Goal: Task Accomplishment & Management: Complete application form

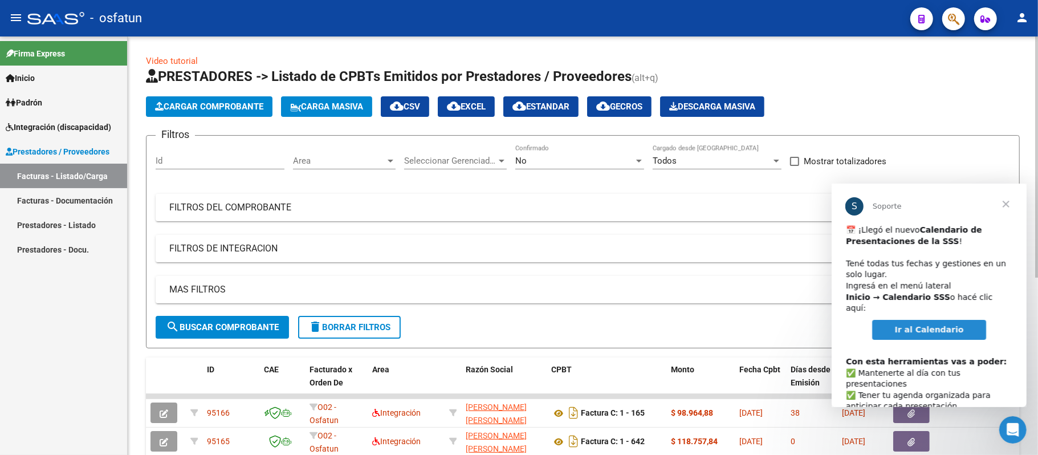
click at [208, 108] on span "Cargar Comprobante" at bounding box center [209, 106] width 108 height 10
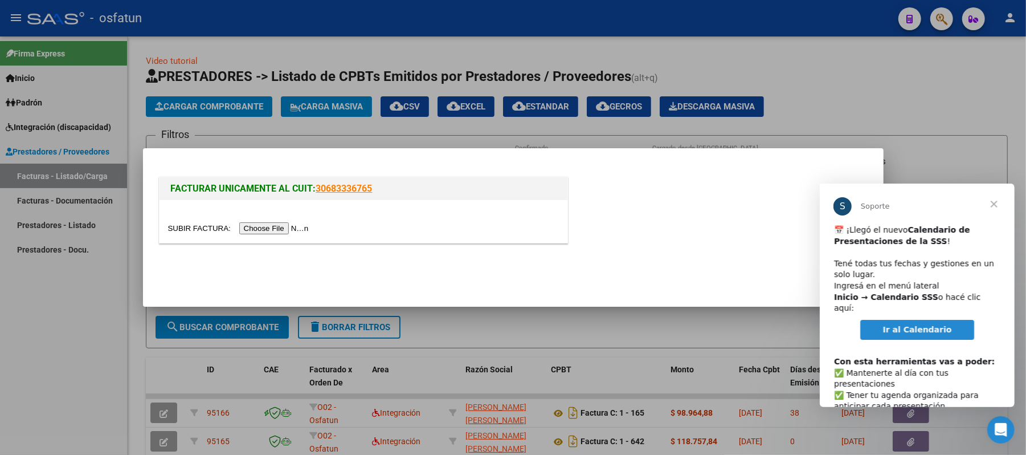
click at [258, 229] on input "file" at bounding box center [240, 228] width 144 height 12
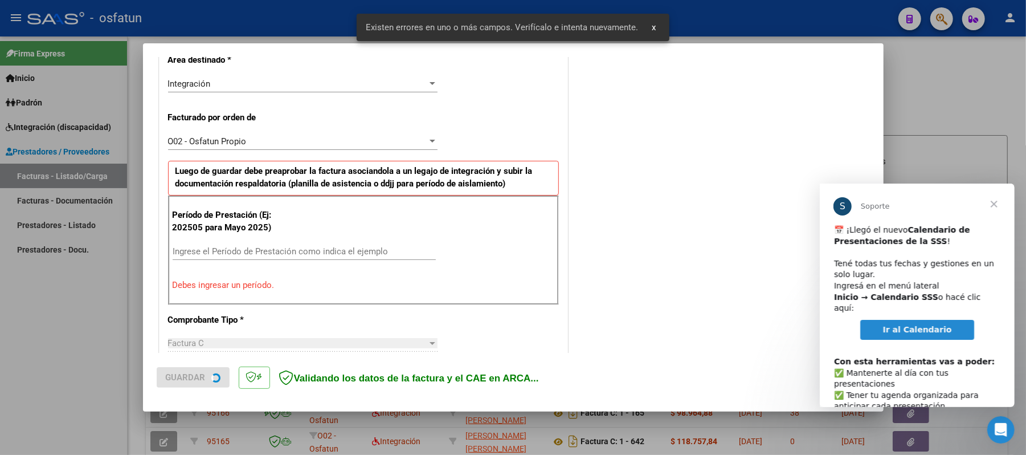
scroll to position [286, 0]
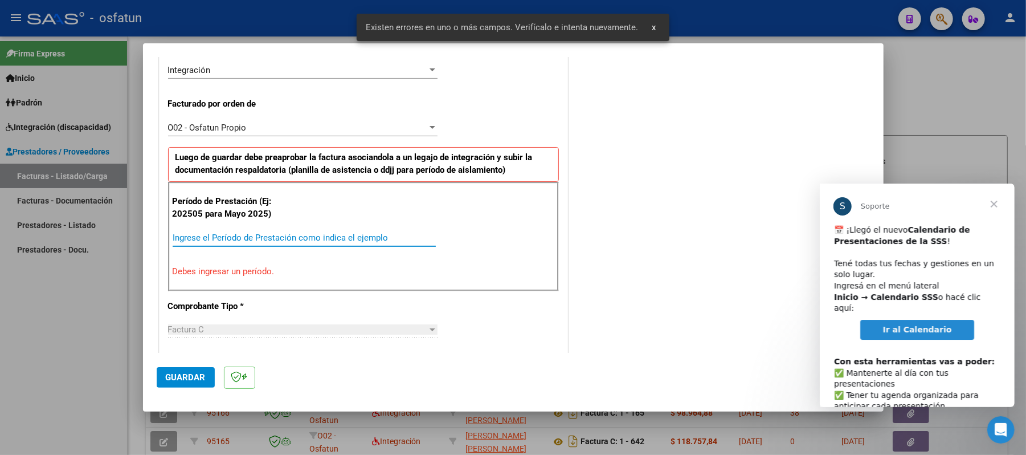
click at [340, 235] on input "Ingrese el Período de Prestación como indica el ejemplo" at bounding box center [304, 238] width 263 height 10
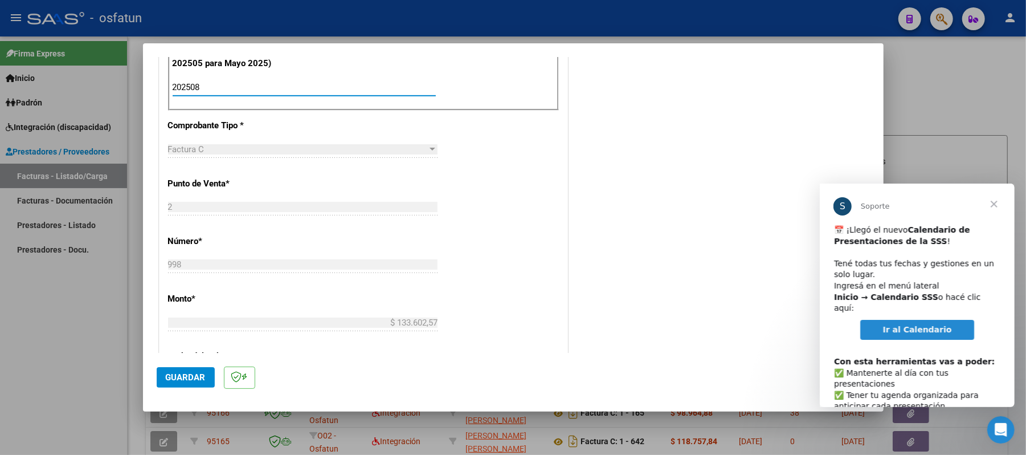
scroll to position [438, 0]
type input "202508"
click at [185, 377] on span "Guardar" at bounding box center [186, 377] width 40 height 10
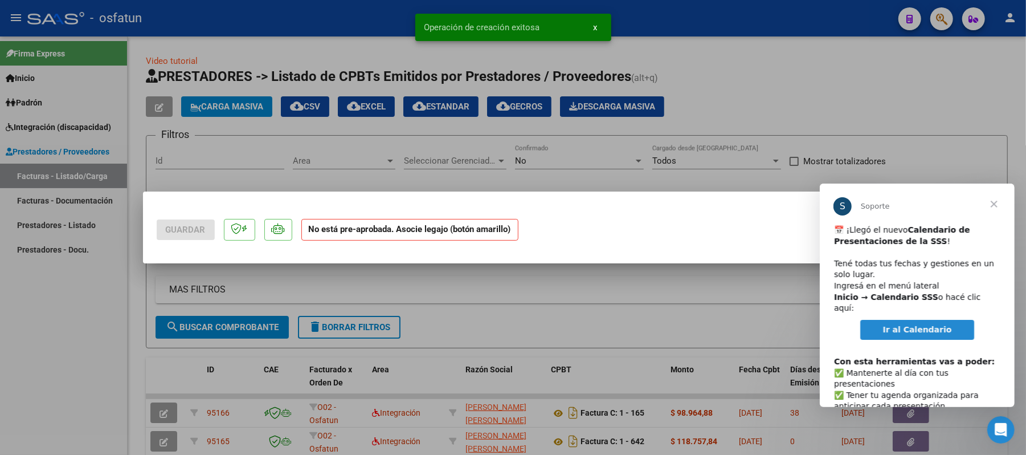
scroll to position [0, 0]
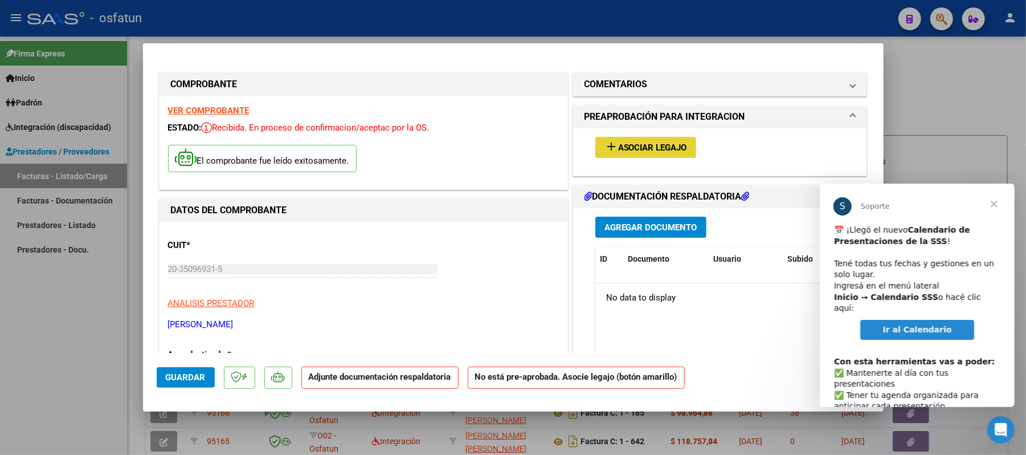
click at [627, 147] on span "Asociar Legajo" at bounding box center [652, 147] width 69 height 10
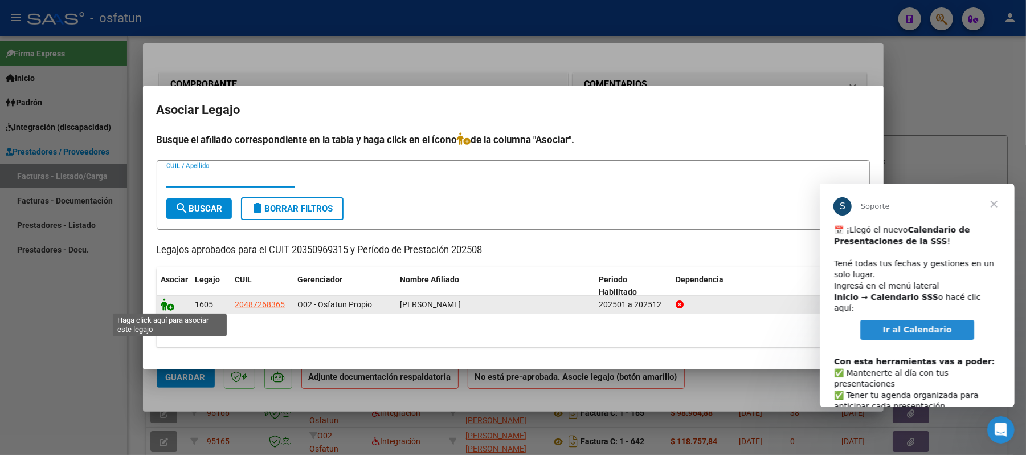
click at [165, 307] on icon at bounding box center [168, 304] width 14 height 13
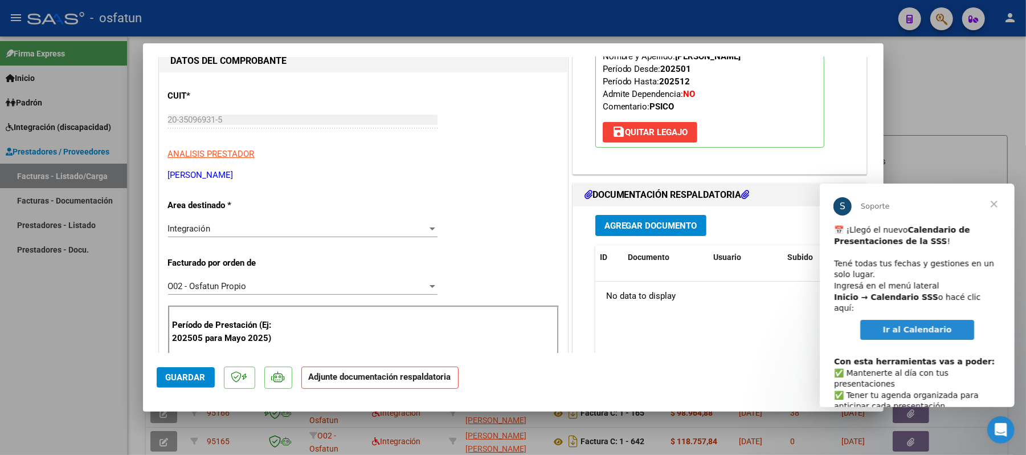
scroll to position [152, 0]
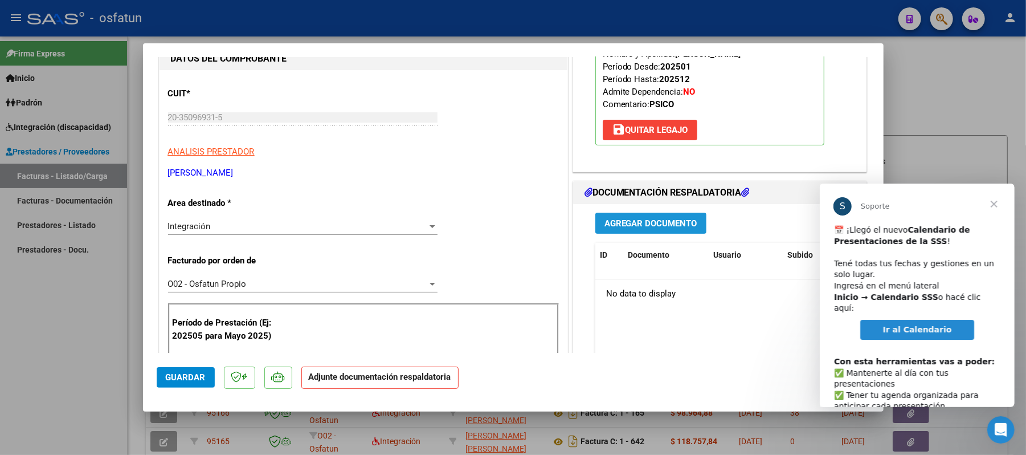
click at [647, 217] on button "Agregar Documento" at bounding box center [651, 223] width 111 height 21
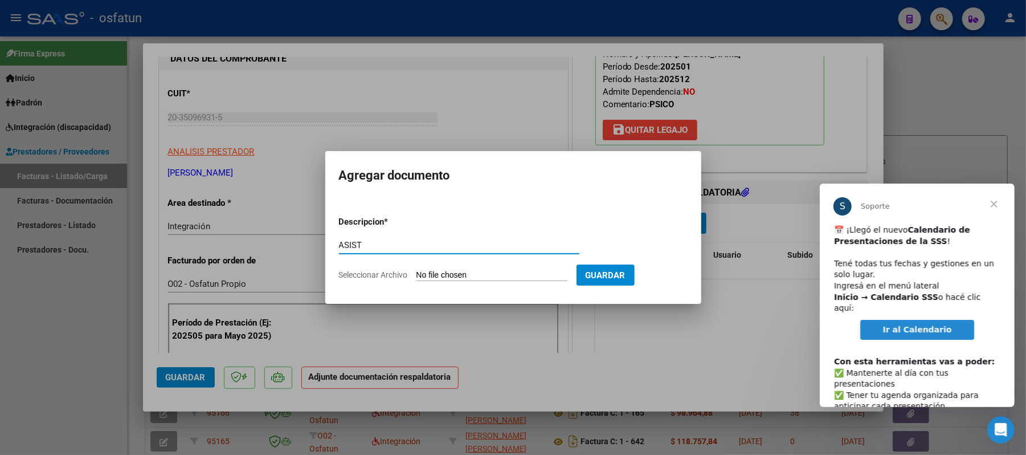
type input "ASIST"
click at [479, 274] on input "Seleccionar Archivo" at bounding box center [492, 275] width 151 height 11
type input "C:\fakepath\ASIST.pdf"
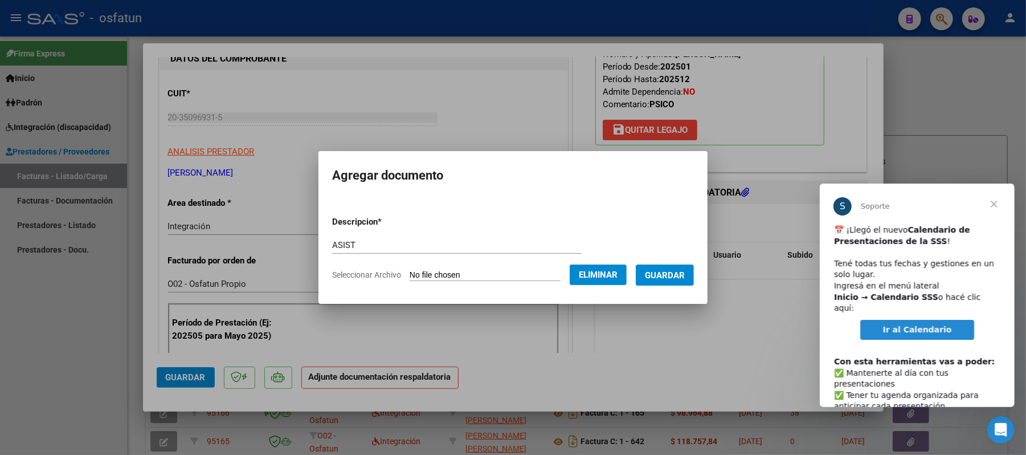
click at [685, 276] on span "Guardar" at bounding box center [665, 275] width 40 height 10
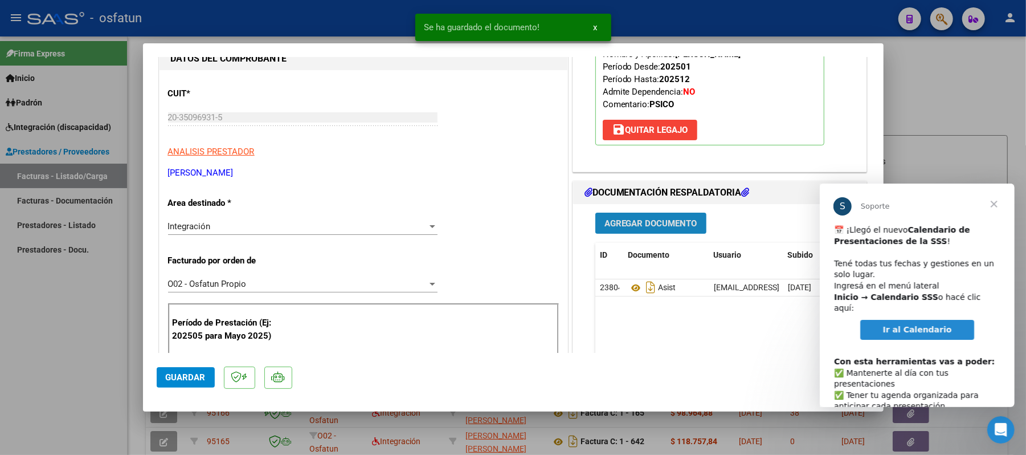
click at [623, 222] on span "Agregar Documento" at bounding box center [651, 223] width 93 height 10
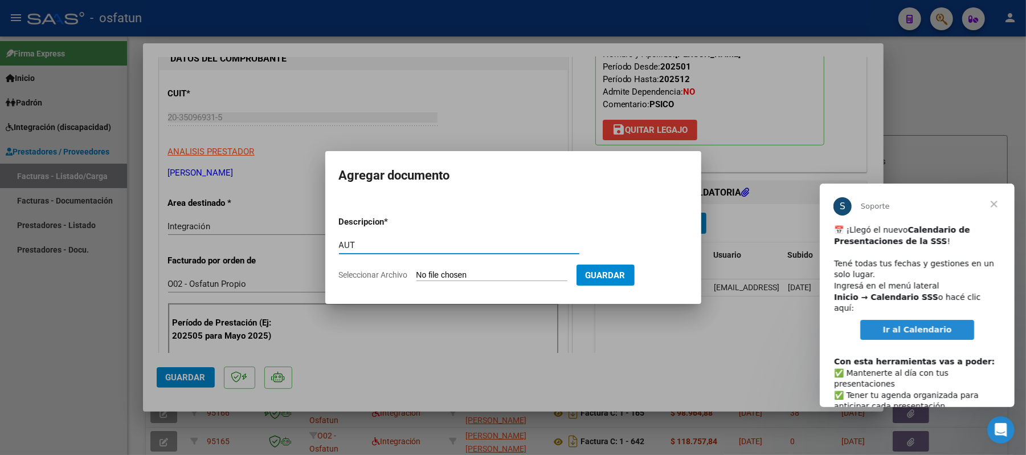
type input "AUT"
click at [472, 279] on input "Seleccionar Archivo" at bounding box center [492, 275] width 151 height 11
type input "C:\fakepath\AUT.pdf"
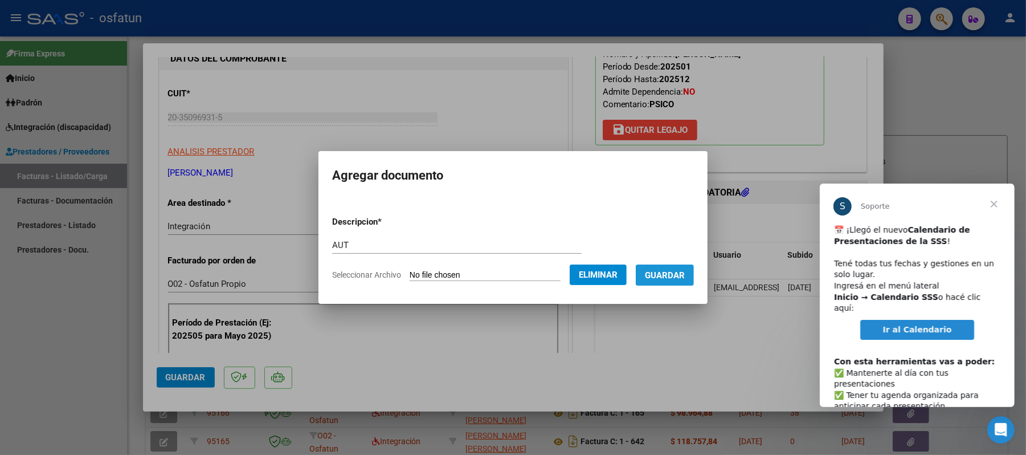
click at [685, 272] on span "Guardar" at bounding box center [665, 275] width 40 height 10
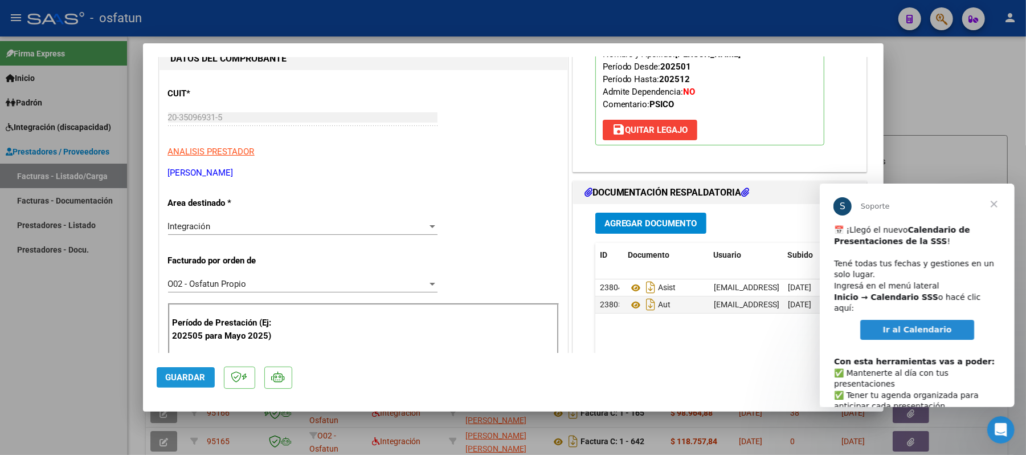
click at [192, 381] on span "Guardar" at bounding box center [186, 377] width 40 height 10
